Goal: Task Accomplishment & Management: Complete application form

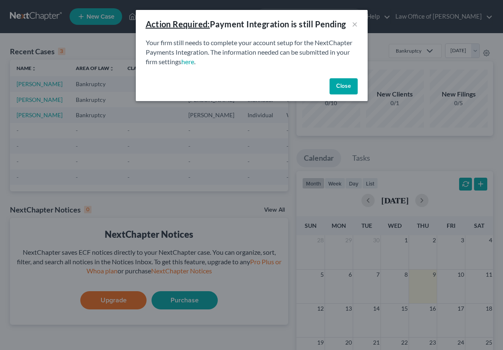
click at [349, 87] on button "Close" at bounding box center [344, 86] width 28 height 17
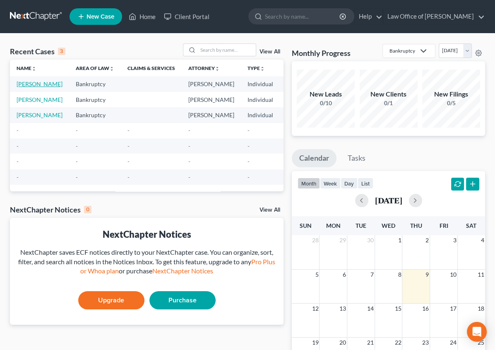
click at [22, 87] on link "[PERSON_NAME]" at bounding box center [40, 83] width 46 height 7
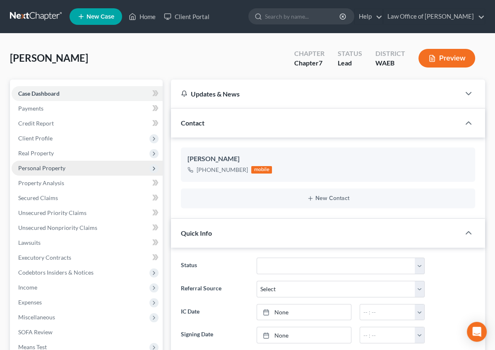
click at [35, 171] on span "Personal Property" at bounding box center [41, 167] width 47 height 7
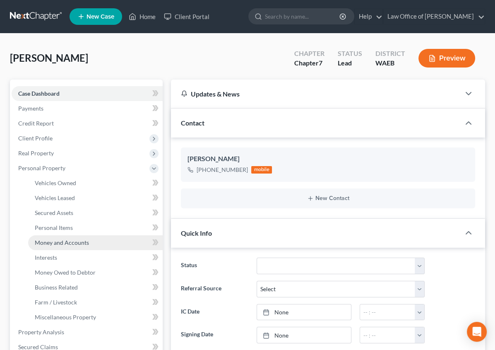
click at [51, 242] on span "Money and Accounts" at bounding box center [62, 242] width 54 height 7
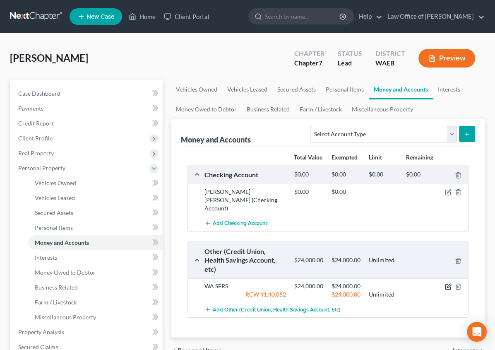
click at [451, 283] on icon "button" at bounding box center [448, 286] width 7 height 7
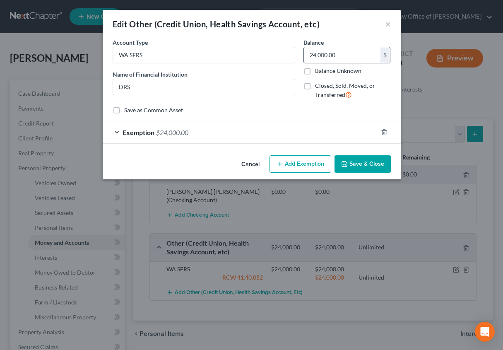
click at [312, 55] on input "24,000.00" at bounding box center [342, 55] width 77 height 16
type input "34,653"
click at [209, 128] on div "Exemption $24,000.00" at bounding box center [240, 132] width 275 height 22
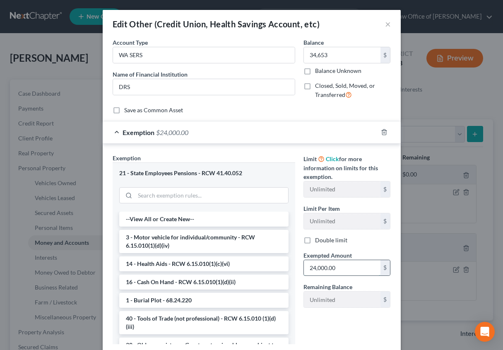
click at [324, 266] on input "24,000.00" at bounding box center [342, 268] width 77 height 16
type input "34,653"
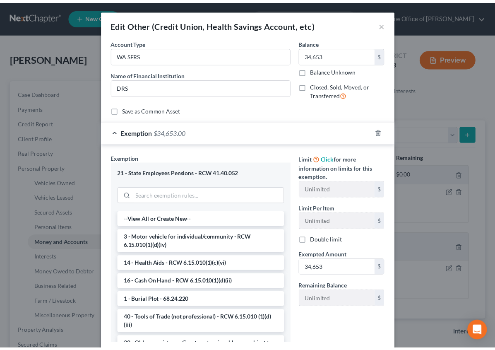
scroll to position [53, 0]
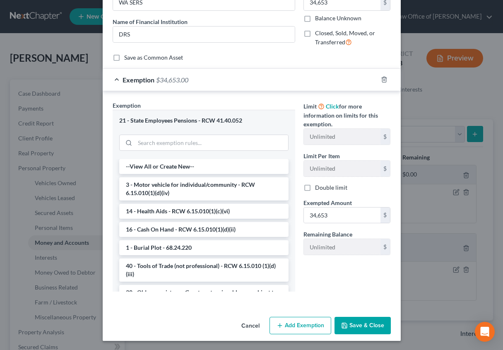
click at [356, 326] on button "Save & Close" at bounding box center [362, 325] width 56 height 17
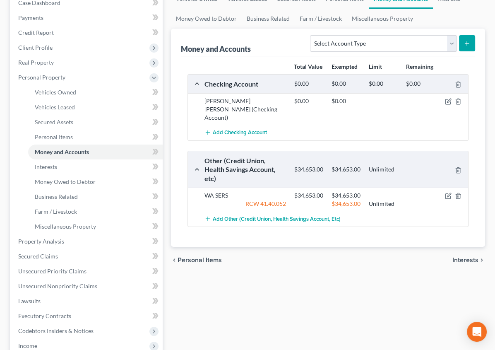
scroll to position [128, 0]
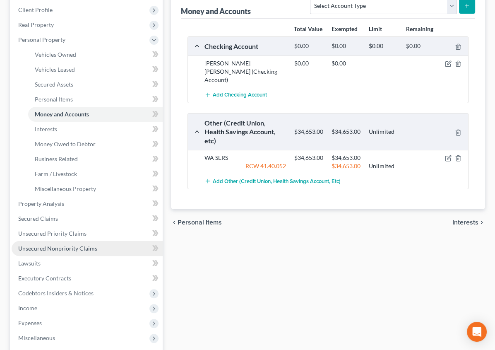
click at [65, 248] on span "Unsecured Nonpriority Claims" at bounding box center [57, 248] width 79 height 7
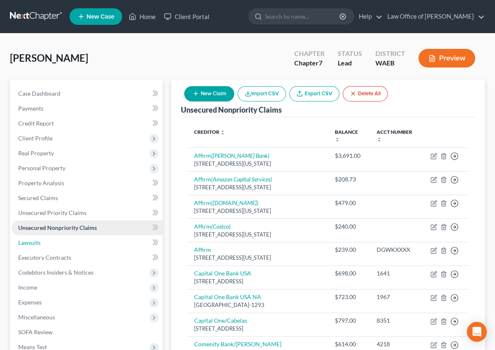
click at [65, 248] on link "Lawsuits" at bounding box center [87, 242] width 151 height 15
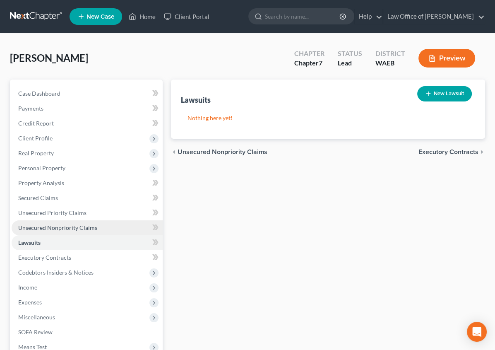
click at [48, 222] on link "Unsecured Nonpriority Claims" at bounding box center [87, 227] width 151 height 15
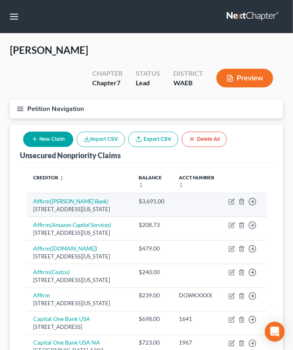
click at [71, 205] on div "[STREET_ADDRESS][US_STATE]" at bounding box center [79, 209] width 93 height 8
click at [235, 198] on icon "button" at bounding box center [232, 201] width 7 height 7
select select "4"
select select "2"
select select "0"
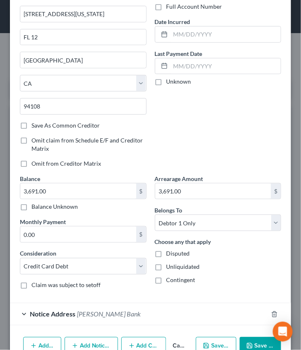
scroll to position [108, 0]
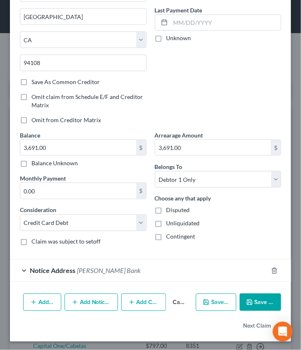
click at [88, 271] on span "[PERSON_NAME] Bank" at bounding box center [109, 271] width 64 height 8
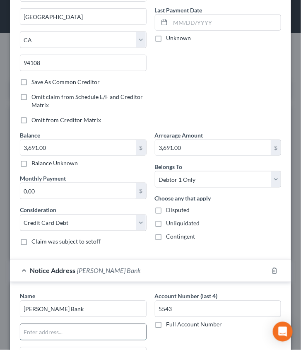
click at [67, 326] on input "text" at bounding box center [83, 332] width 126 height 16
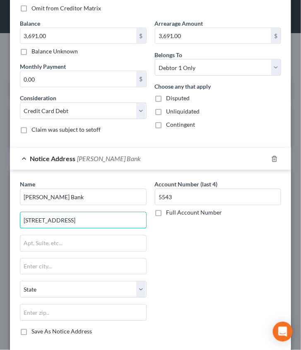
scroll to position [238, 0]
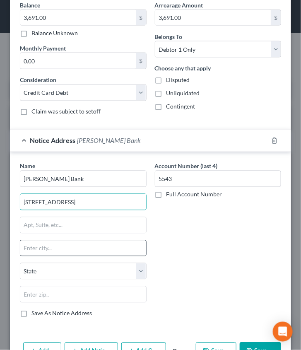
type input "[STREET_ADDRESS]"
click at [31, 250] on input "text" at bounding box center [83, 249] width 126 height 16
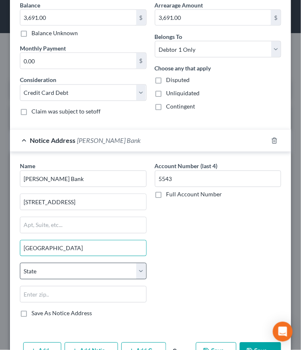
type input "[GEOGRAPHIC_DATA]"
click at [46, 263] on select "State [US_STATE] AK AR AZ CA CO CT DE DC [GEOGRAPHIC_DATA] [GEOGRAPHIC_DATA] GU…" at bounding box center [83, 271] width 127 height 17
select select "46"
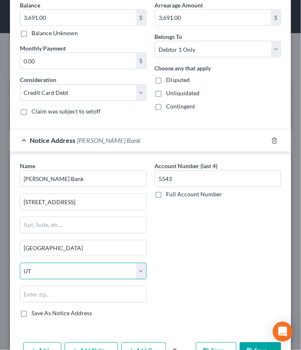
click at [20, 263] on select "State [US_STATE] AK AR AZ CA CO CT DE DC [GEOGRAPHIC_DATA] [GEOGRAPHIC_DATA] GU…" at bounding box center [83, 271] width 127 height 17
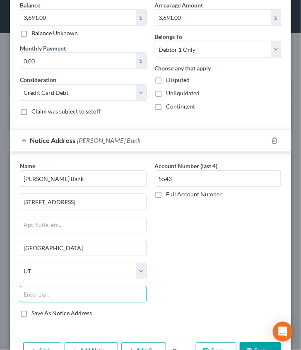
click at [54, 288] on input "text" at bounding box center [83, 294] width 127 height 17
type input "84111"
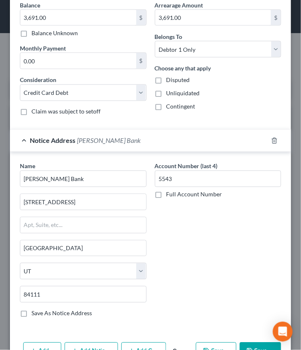
click at [249, 344] on button "Save & Close" at bounding box center [260, 350] width 41 height 17
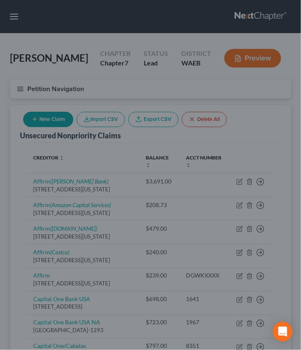
type input "[GEOGRAPHIC_DATA]"
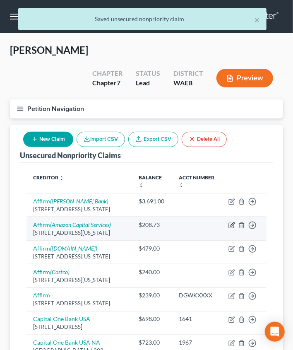
click at [232, 222] on icon "button" at bounding box center [232, 225] width 7 height 7
select select "4"
select select "0"
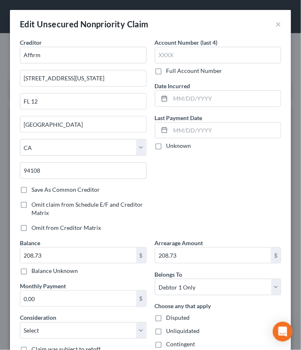
scroll to position [108, 0]
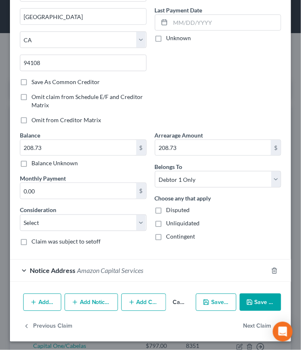
click at [180, 265] on div "Notice Address Amazon Capital Services" at bounding box center [139, 271] width 258 height 22
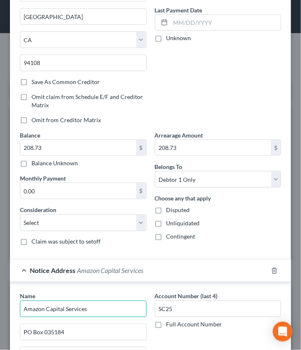
click at [91, 303] on input "Amazon Capital Services" at bounding box center [83, 309] width 127 height 17
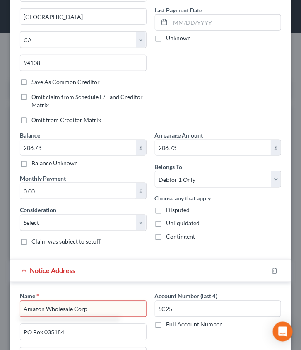
type input "Amazon Wholesale Corp"
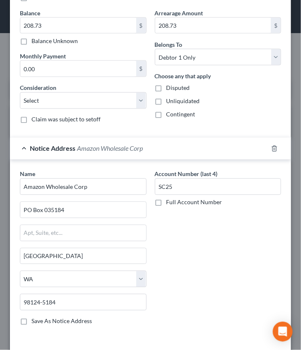
scroll to position [229, 0]
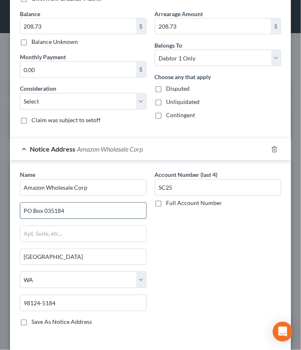
click at [88, 208] on input "PO Box 035184" at bounding box center [83, 211] width 126 height 16
type input "P"
type input "[STREET_ADDRESS][PERSON_NAME]"
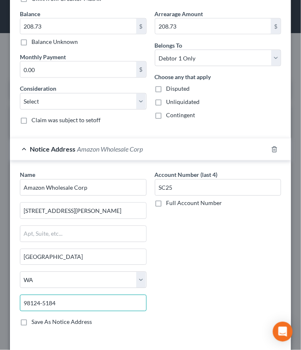
click at [76, 301] on input "98124-5184" at bounding box center [83, 303] width 127 height 17
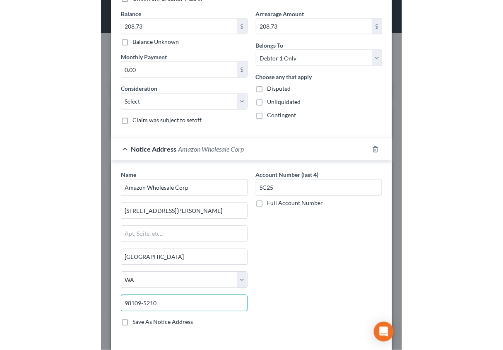
scroll to position [286, 0]
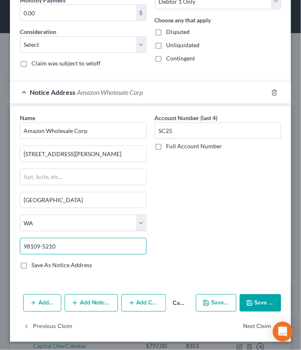
type input "98109-5210"
click at [255, 300] on button "Save & Close" at bounding box center [260, 302] width 41 height 17
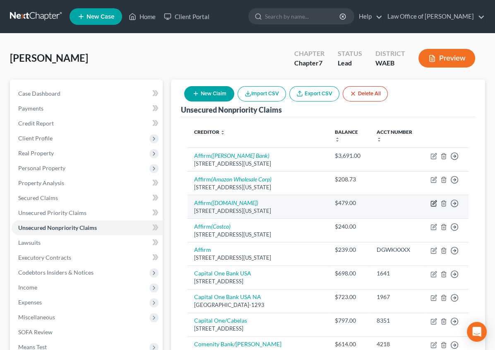
click at [431, 200] on icon "button" at bounding box center [434, 203] width 7 height 7
select select "4"
select select "2"
select select "0"
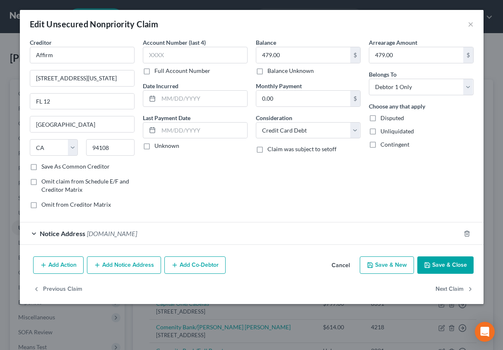
click at [164, 238] on div "Notice Address [DOMAIN_NAME]" at bounding box center [240, 233] width 440 height 22
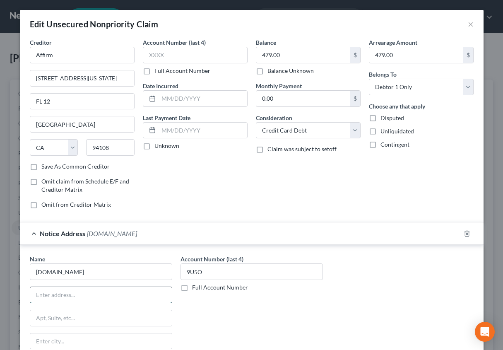
click at [105, 294] on input "text" at bounding box center [101, 295] width 142 height 16
type input "c/o Expedia Group"
click at [55, 316] on input "text" at bounding box center [101, 318] width 142 height 16
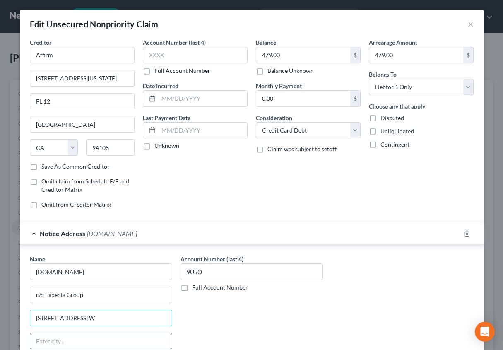
type input "[STREET_ADDRESS] W"
click at [55, 335] on input "text" at bounding box center [101, 341] width 142 height 16
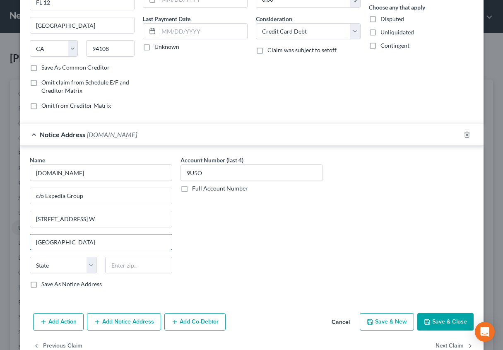
scroll to position [118, 0]
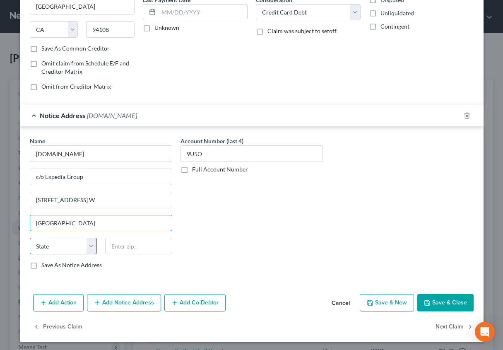
type input "[GEOGRAPHIC_DATA]"
click at [36, 243] on select "State [US_STATE] AK AR AZ CA CO CT DE DC [GEOGRAPHIC_DATA] [GEOGRAPHIC_DATA] GU…" at bounding box center [63, 246] width 67 height 17
click at [94, 224] on input "[GEOGRAPHIC_DATA]" at bounding box center [101, 223] width 142 height 16
click at [88, 246] on select "State [US_STATE] AK AR AZ CA CO CT DE DC [GEOGRAPHIC_DATA] [GEOGRAPHIC_DATA] GU…" at bounding box center [63, 246] width 67 height 17
select select "50"
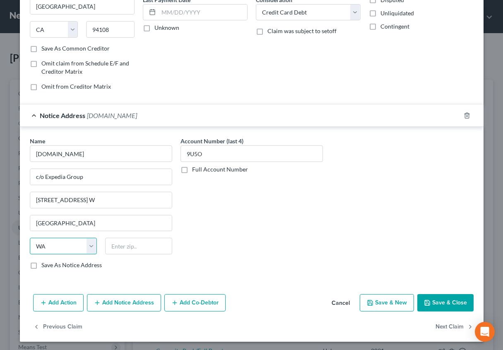
click at [30, 238] on select "State [US_STATE] AK AR AZ CA CO CT DE DC [GEOGRAPHIC_DATA] [GEOGRAPHIC_DATA] GU…" at bounding box center [63, 246] width 67 height 17
click at [113, 245] on input "text" at bounding box center [138, 246] width 67 height 17
type input "98109-5210"
click at [430, 296] on button "Save & Close" at bounding box center [445, 302] width 56 height 17
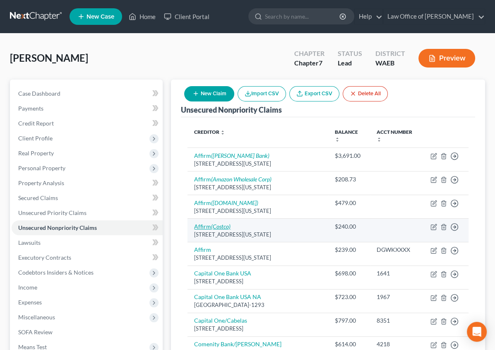
click at [211, 223] on icon "(Costco)" at bounding box center [220, 226] width 19 height 7
select select "4"
select select "2"
select select "0"
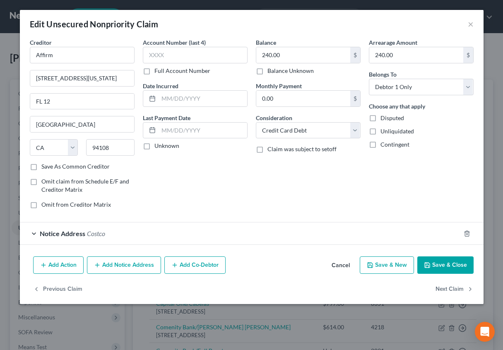
click at [135, 232] on div "Notice Address Costco" at bounding box center [240, 233] width 440 height 22
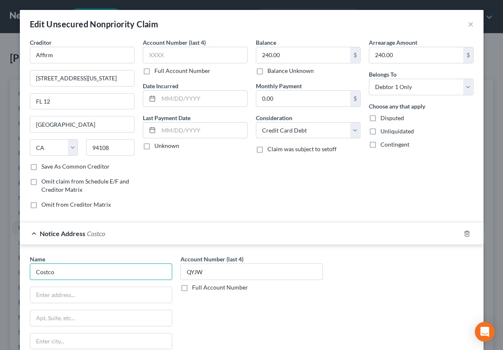
click at [86, 277] on input "Costco" at bounding box center [101, 271] width 142 height 17
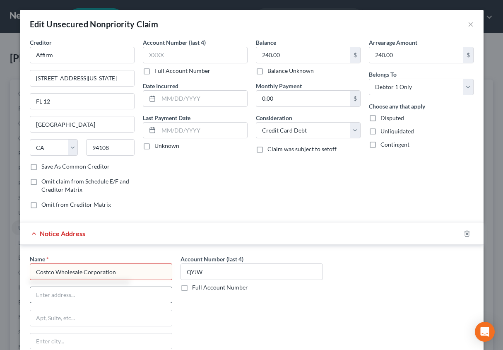
type input "Costco Wholesale Corporation"
click at [71, 295] on input "text" at bounding box center [101, 295] width 142 height 16
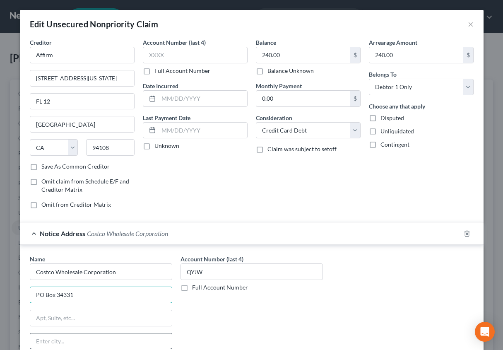
type input "PO Box 34331"
click at [61, 337] on input "text" at bounding box center [101, 341] width 142 height 16
type input "[GEOGRAPHIC_DATA]"
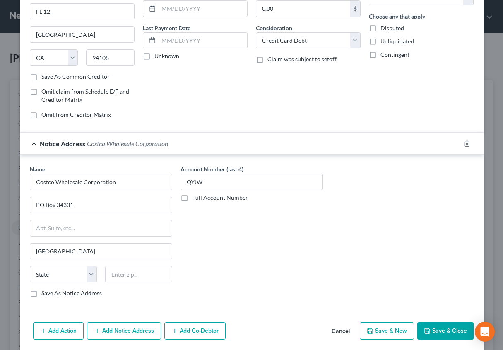
scroll to position [107, 0]
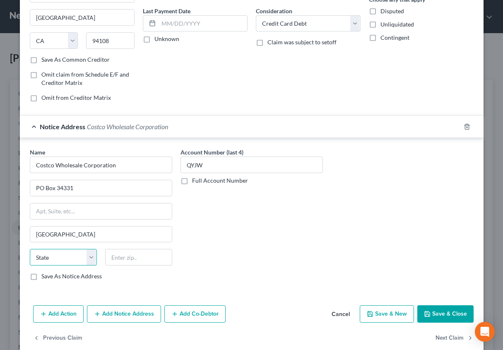
click at [89, 258] on select "State [US_STATE] AK AR AZ CA CO CT DE DC [GEOGRAPHIC_DATA] [GEOGRAPHIC_DATA] GU…" at bounding box center [63, 257] width 67 height 17
select select "50"
click at [30, 249] on select "State [US_STATE] AK AR AZ CA CO CT DE DC [GEOGRAPHIC_DATA] [GEOGRAPHIC_DATA] GU…" at bounding box center [63, 257] width 67 height 17
click at [130, 257] on input "text" at bounding box center [138, 257] width 67 height 17
type input "98126"
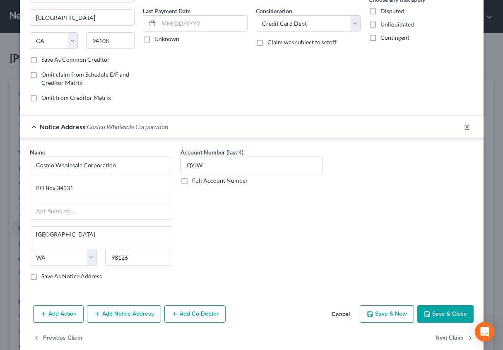
click at [431, 308] on button "Save & Close" at bounding box center [445, 313] width 56 height 17
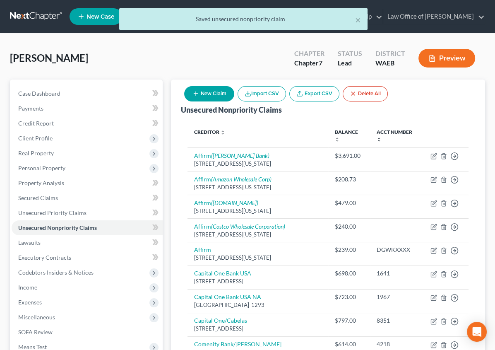
click at [234, 93] on button "New Claim" at bounding box center [209, 93] width 50 height 15
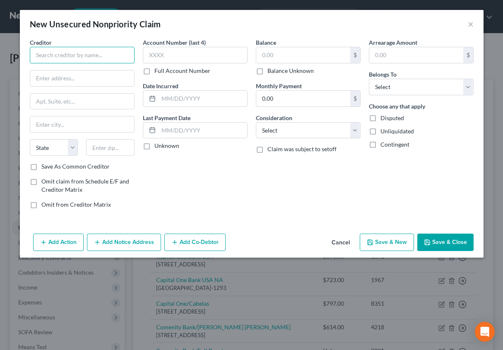
click at [69, 53] on input "text" at bounding box center [82, 55] width 105 height 17
type input "Confluence Health"
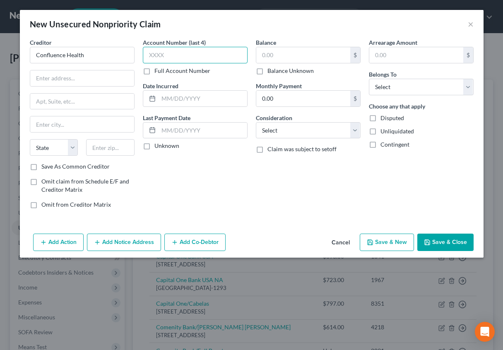
click at [150, 54] on input "text" at bounding box center [195, 55] width 105 height 17
type input "7459"
click at [279, 50] on input "text" at bounding box center [303, 55] width 94 height 16
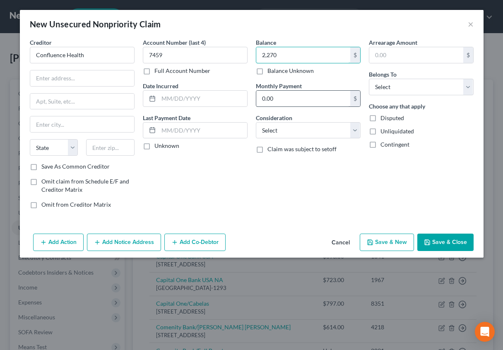
type input "2,270"
click at [291, 98] on input "0.00" at bounding box center [303, 99] width 94 height 16
type input "50"
click at [391, 91] on select "Select Debtor 1 Only Debtor 2 Only Debtor 1 And Debtor 2 Only At Least One Of T…" at bounding box center [421, 87] width 105 height 17
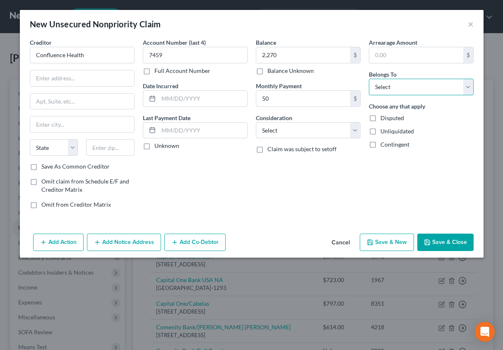
select select "0"
click at [369, 79] on select "Select Debtor 1 Only Debtor 2 Only Debtor 1 And Debtor 2 Only At Least One Of T…" at bounding box center [421, 87] width 105 height 17
click at [310, 129] on select "Select Cable / Satellite Services Collection Agency Credit Card Debt Debt Couns…" at bounding box center [308, 130] width 105 height 17
select select "9"
click at [256, 122] on select "Select Cable / Satellite Services Collection Agency Credit Card Debt Debt Couns…" at bounding box center [308, 130] width 105 height 17
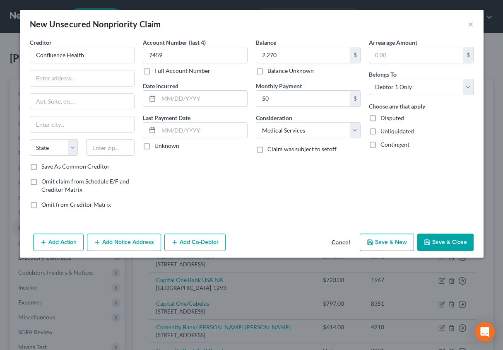
click at [41, 201] on label "Omit from Creditor Matrix" at bounding box center [76, 204] width 70 height 8
click at [45, 201] on input "Omit from Creditor Matrix" at bounding box center [47, 202] width 5 height 5
checkbox input "true"
click at [71, 143] on select "State [US_STATE] AK AR AZ CA CO CT DE DC [GEOGRAPHIC_DATA] [GEOGRAPHIC_DATA] GU…" at bounding box center [54, 147] width 48 height 17
select select "50"
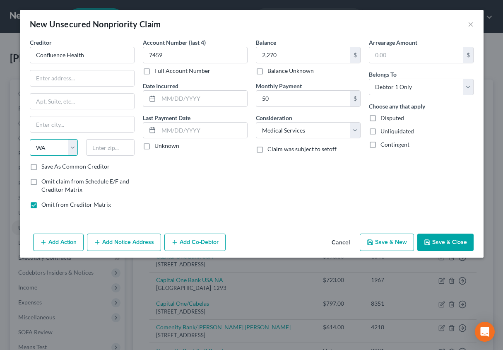
click at [30, 139] on select "State [US_STATE] AK AR AZ CA CO CT DE DC [GEOGRAPHIC_DATA] [GEOGRAPHIC_DATA] GU…" at bounding box center [54, 147] width 48 height 17
click at [99, 143] on input "text" at bounding box center [110, 147] width 48 height 17
type input "90074-1078"
click at [69, 147] on select "State [US_STATE] AK AR AZ CA CO CT DE DC [GEOGRAPHIC_DATA] [GEOGRAPHIC_DATA] GU…" at bounding box center [54, 147] width 48 height 17
select select "4"
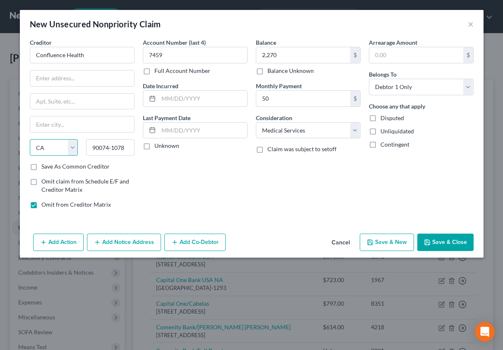
click at [30, 139] on select "State [US_STATE] AK AR AZ CA CO CT DE DC [GEOGRAPHIC_DATA] [GEOGRAPHIC_DATA] GU…" at bounding box center [54, 147] width 48 height 17
click at [51, 79] on input "text" at bounding box center [82, 78] width 104 height 16
type input "PO"
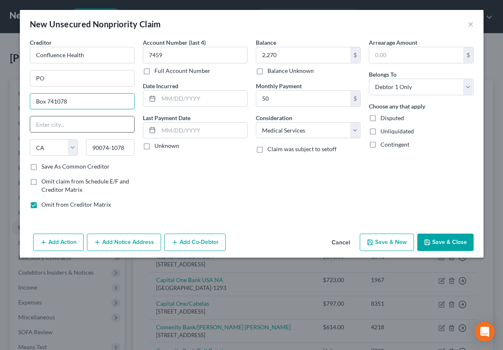
type input "Box 741078"
click at [53, 125] on input "text" at bounding box center [82, 124] width 104 height 16
type input "[GEOGRAPHIC_DATA]"
click at [383, 237] on button "Save & New" at bounding box center [387, 241] width 54 height 17
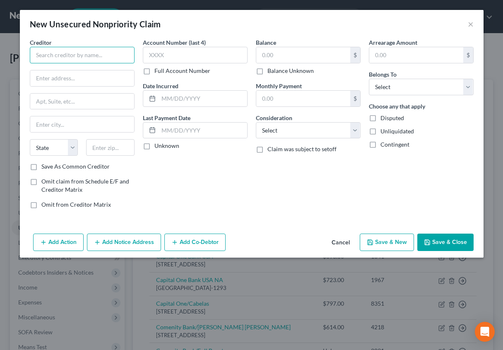
click at [43, 60] on input "text" at bounding box center [82, 55] width 105 height 17
type input "Affirm Inc."
click at [160, 52] on input "text" at bounding box center [195, 55] width 105 height 17
click at [263, 56] on input "text" at bounding box center [303, 55] width 94 height 16
click at [267, 74] on label "Balance Unknown" at bounding box center [290, 71] width 46 height 8
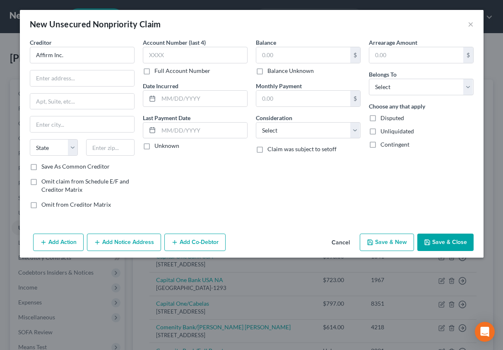
click at [271, 72] on input "Balance Unknown" at bounding box center [273, 69] width 5 height 5
checkbox input "true"
type input "0.00"
click at [399, 81] on select "Select Debtor 1 Only Debtor 2 Only Debtor 1 And Debtor 2 Only At Least One Of T…" at bounding box center [421, 87] width 105 height 17
select select "0"
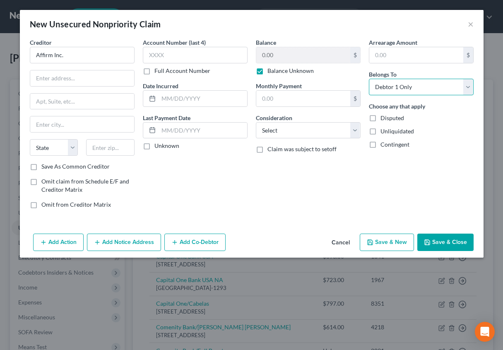
click at [369, 79] on select "Select Debtor 1 Only Debtor 2 Only Debtor 1 And Debtor 2 Only At Least One Of T…" at bounding box center [421, 87] width 105 height 17
click at [322, 131] on select "Select Cable / Satellite Services Collection Agency Credit Card Debt Debt Couns…" at bounding box center [308, 130] width 105 height 17
select select "9"
click at [256, 122] on select "Select Cable / Satellite Services Collection Agency Credit Card Debt Debt Couns…" at bounding box center [308, 130] width 105 height 17
click at [166, 99] on input "text" at bounding box center [203, 99] width 89 height 16
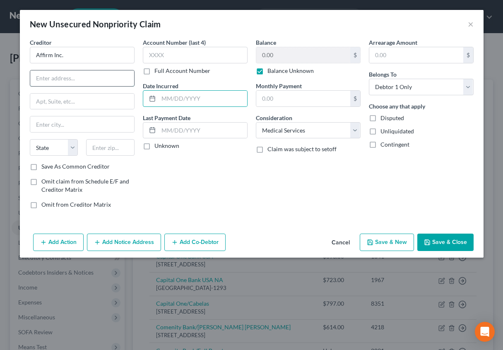
click at [62, 79] on input "text" at bounding box center [82, 78] width 104 height 16
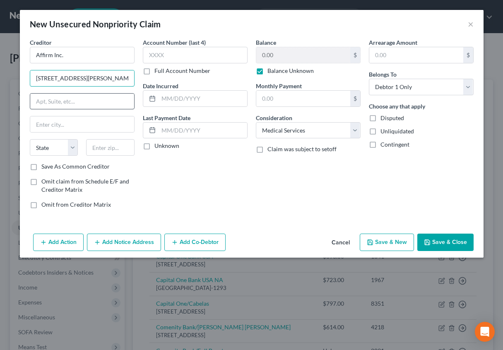
type input "[STREET_ADDRESS][PERSON_NAME]"
click at [51, 103] on input "text" at bounding box center [82, 102] width 104 height 16
type input "Floor 4"
click at [41, 127] on input "text" at bounding box center [82, 124] width 104 height 16
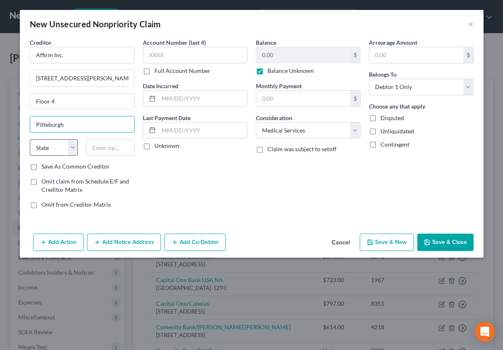
type input "Pitteburgh"
click at [70, 147] on select "State [US_STATE] AK AR AZ CA CO CT DE DC [GEOGRAPHIC_DATA] [GEOGRAPHIC_DATA] GU…" at bounding box center [54, 147] width 48 height 17
select select "39"
click at [30, 139] on select "State [US_STATE] AK AR AZ CA CO CT DE DC [GEOGRAPHIC_DATA] [GEOGRAPHIC_DATA] GU…" at bounding box center [54, 147] width 48 height 17
click at [92, 149] on input "text" at bounding box center [110, 147] width 48 height 17
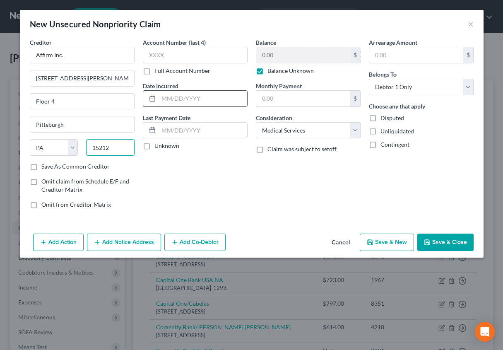
type input "15212"
click at [165, 97] on input "text" at bounding box center [203, 99] width 89 height 16
type input "[GEOGRAPHIC_DATA]"
type input "[DATE]"
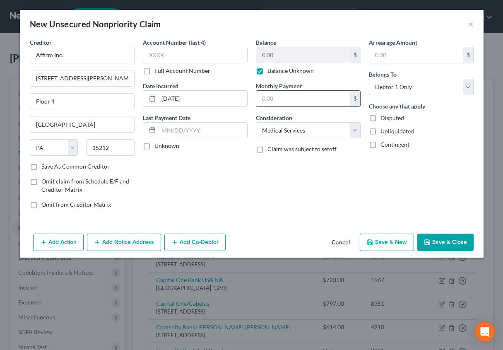
click at [264, 97] on input "text" at bounding box center [303, 99] width 94 height 16
type input "50"
click at [270, 183] on div "Balance 0.00 $ Balance Unknown Balance Undetermined 0.00 $ Balance Unknown Mont…" at bounding box center [308, 126] width 113 height 177
click at [127, 237] on button "Add Notice Address" at bounding box center [124, 241] width 74 height 17
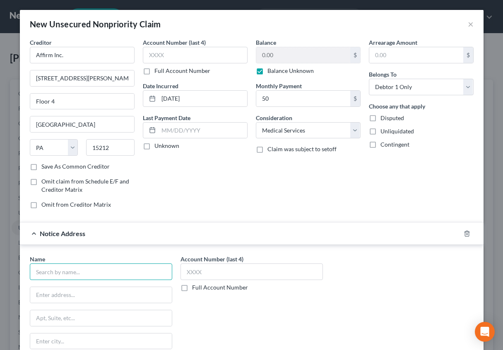
click at [76, 270] on input "text" at bounding box center [101, 271] width 142 height 17
type input "Klarna Inc"
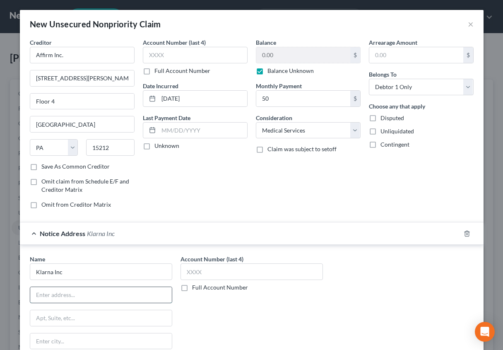
click at [65, 297] on input "text" at bounding box center [101, 295] width 142 height 16
type input "[STREET_ADDRESS]"
click at [46, 315] on input "text" at bounding box center [101, 318] width 142 height 16
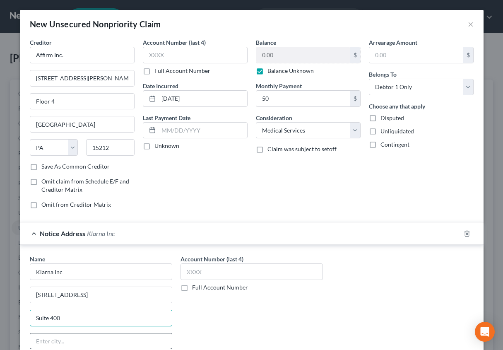
type input "Suite 400"
click at [53, 334] on input "text" at bounding box center [101, 341] width 142 height 16
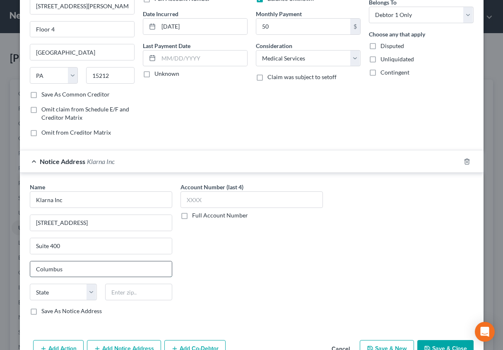
scroll to position [94, 0]
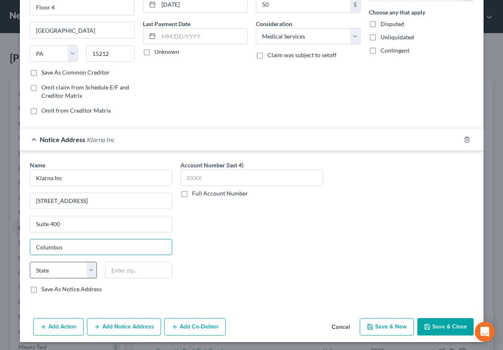
type input "Columbus"
click at [86, 272] on select "State [US_STATE] AK AR AZ CA CO CT DE DC [GEOGRAPHIC_DATA] [GEOGRAPHIC_DATA] GU…" at bounding box center [63, 270] width 67 height 17
select select "36"
click at [30, 262] on select "State [US_STATE] AK AR AZ CA CO CT DE DC [GEOGRAPHIC_DATA] [GEOGRAPHIC_DATA] GU…" at bounding box center [63, 270] width 67 height 17
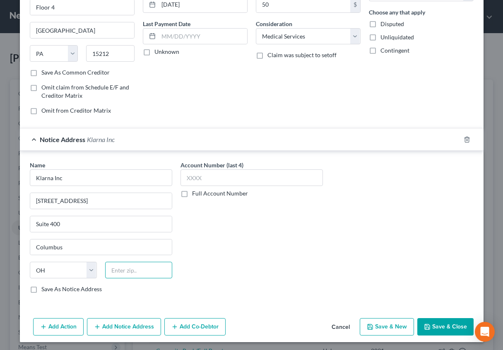
click at [121, 268] on input "text" at bounding box center [138, 270] width 67 height 17
type input "43215"
click at [114, 327] on button "Add Notice Address" at bounding box center [124, 326] width 74 height 17
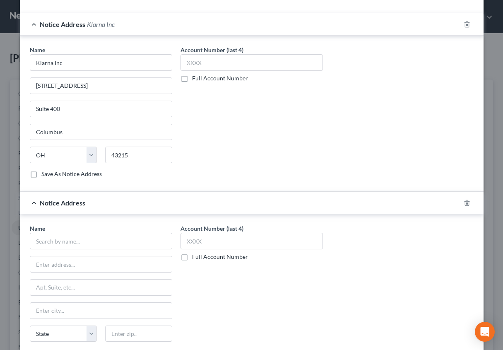
scroll to position [221, 0]
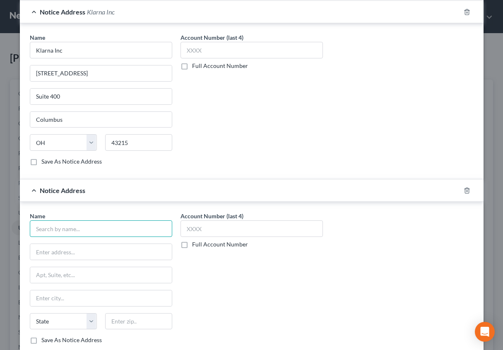
click at [51, 226] on input "text" at bounding box center [101, 228] width 142 height 17
type input "Kinwell Health"
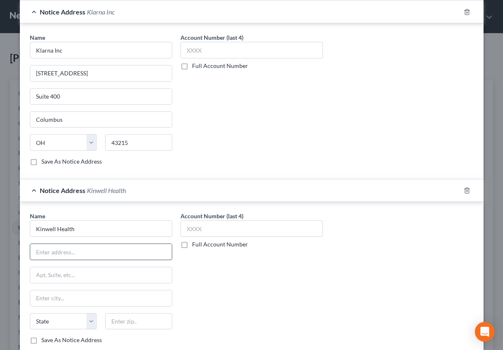
click at [41, 250] on input "text" at bounding box center [101, 252] width 142 height 16
type input "[STREET_ADDRESS]"
click at [30, 296] on input "text" at bounding box center [101, 298] width 142 height 16
type input "East Wenatchee"
click at [88, 320] on select "State [US_STATE] AK AR AZ CA CO CT DE DC [GEOGRAPHIC_DATA] [GEOGRAPHIC_DATA] GU…" at bounding box center [63, 321] width 67 height 17
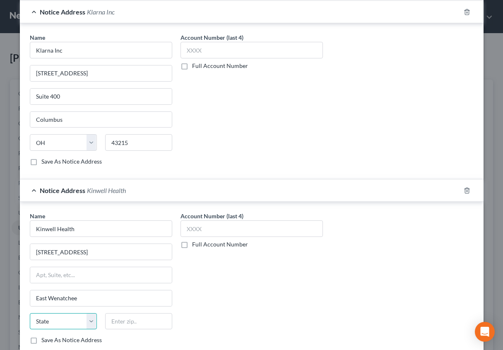
select select "50"
click at [30, 313] on select "State [US_STATE] AK AR AZ CA CO CT DE DC [GEOGRAPHIC_DATA] [GEOGRAPHIC_DATA] GU…" at bounding box center [63, 321] width 67 height 17
click at [119, 316] on input "text" at bounding box center [138, 321] width 67 height 17
type input "98802"
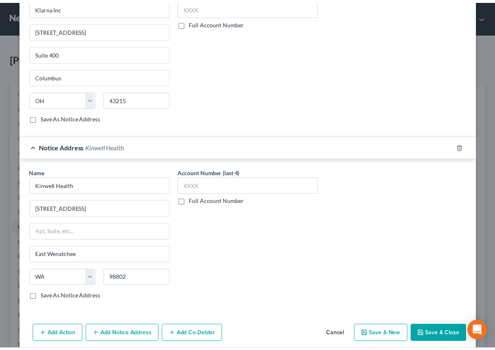
scroll to position [272, 0]
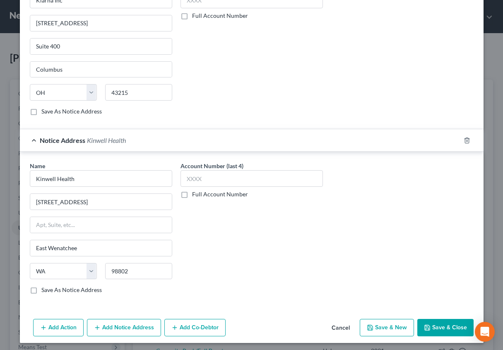
click at [434, 328] on button "Save & Close" at bounding box center [445, 327] width 56 height 17
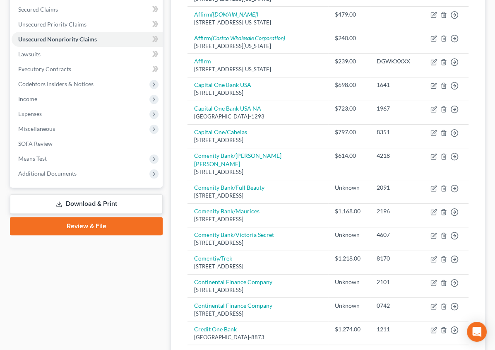
scroll to position [189, 0]
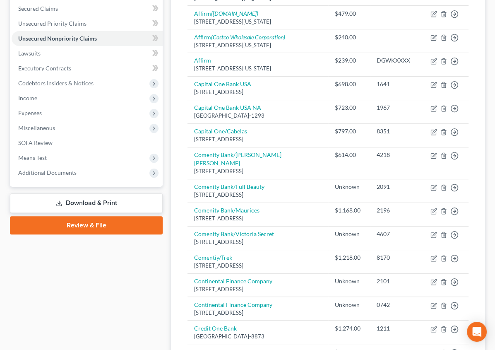
click at [57, 221] on link "Review & File" at bounding box center [86, 225] width 153 height 18
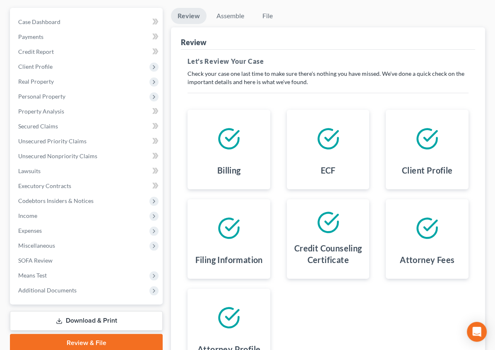
scroll to position [104, 0]
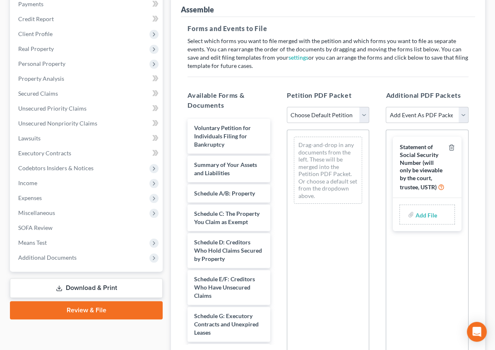
click at [416, 207] on input "file" at bounding box center [426, 214] width 20 height 15
